Goal: Navigation & Orientation: Find specific page/section

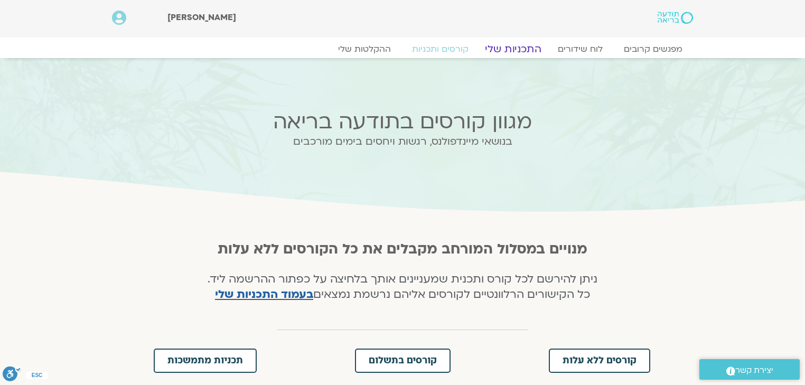
click at [526, 47] on link "התכניות שלי" at bounding box center [513, 49] width 82 height 13
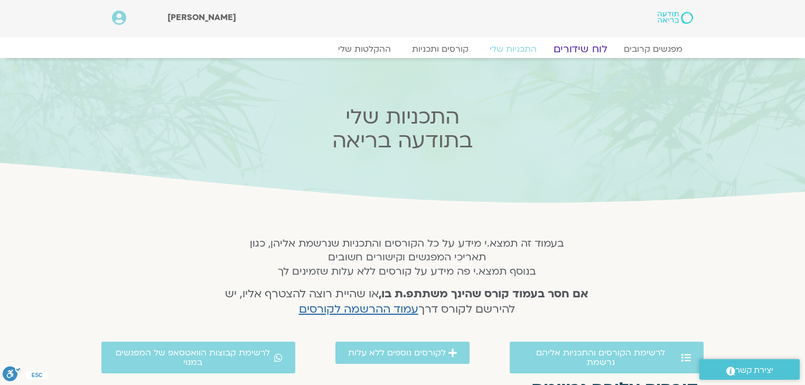
click at [592, 45] on link "לוח שידורים" at bounding box center [580, 49] width 79 height 13
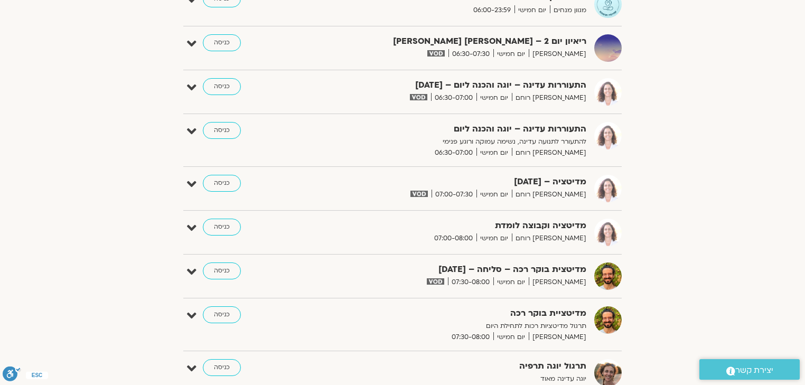
scroll to position [49, 0]
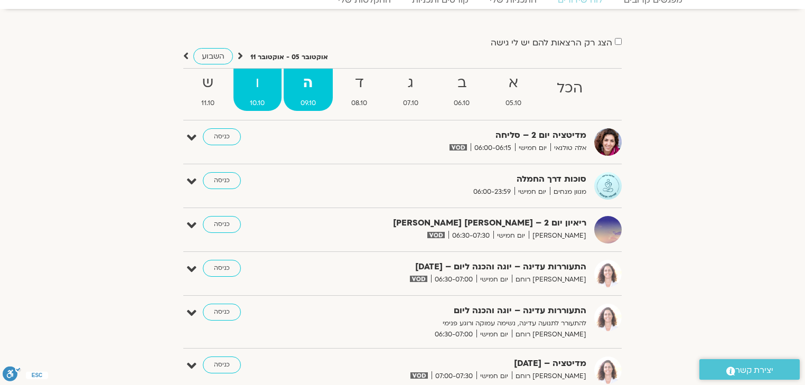
click at [251, 80] on strong "ו" at bounding box center [258, 83] width 49 height 24
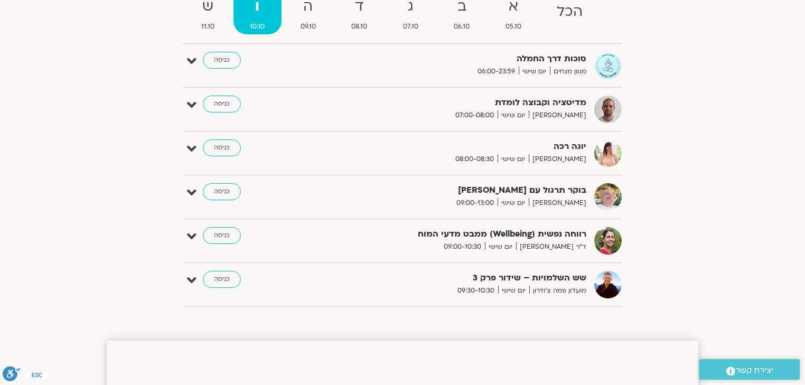
scroll to position [127, 0]
click at [189, 190] on icon at bounding box center [192, 191] width 10 height 15
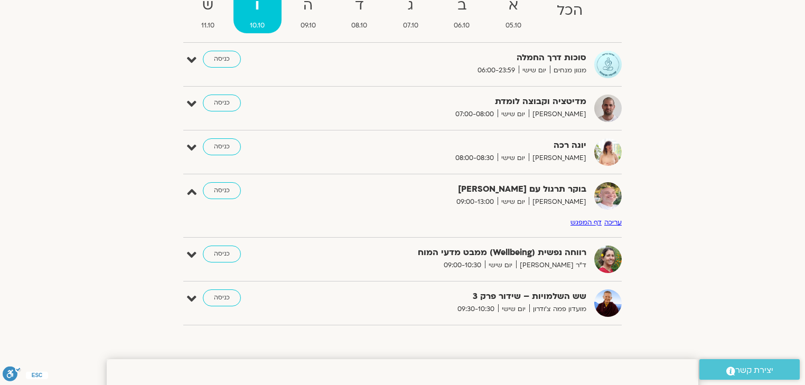
click at [588, 222] on link "דף המפגש" at bounding box center [586, 222] width 31 height 8
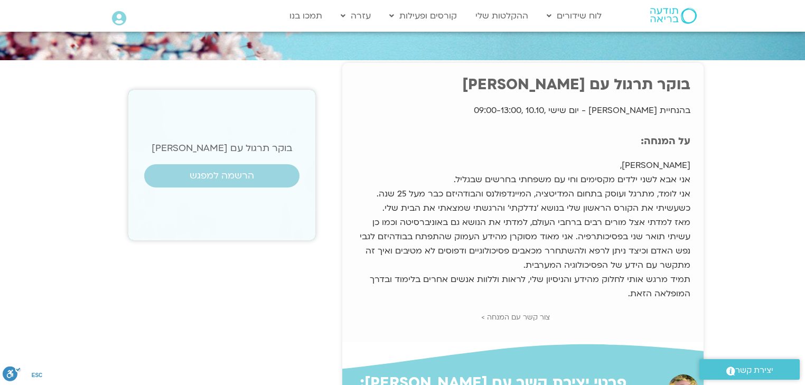
click at [114, 17] on icon at bounding box center [119, 18] width 14 height 15
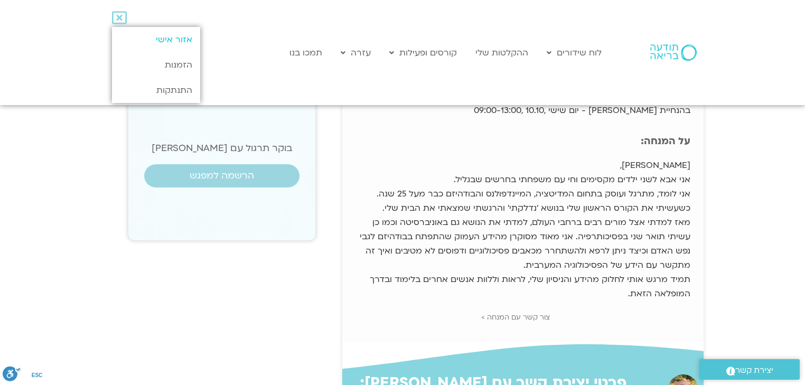
click at [182, 40] on link "אזור אישי" at bounding box center [156, 39] width 88 height 25
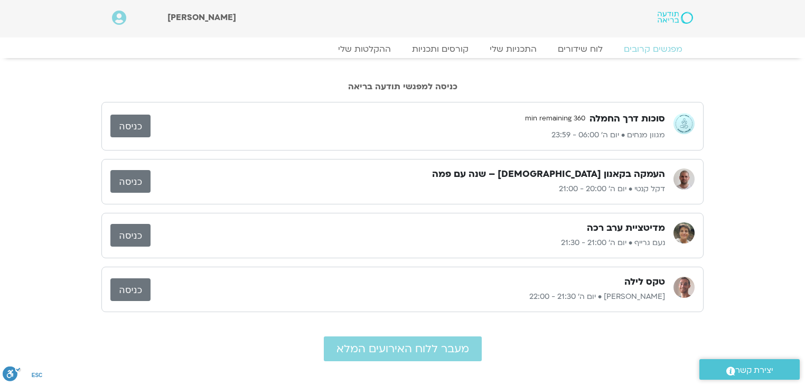
click at [131, 289] on link "כניסה" at bounding box center [130, 289] width 40 height 23
